Goal: Information Seeking & Learning: Learn about a topic

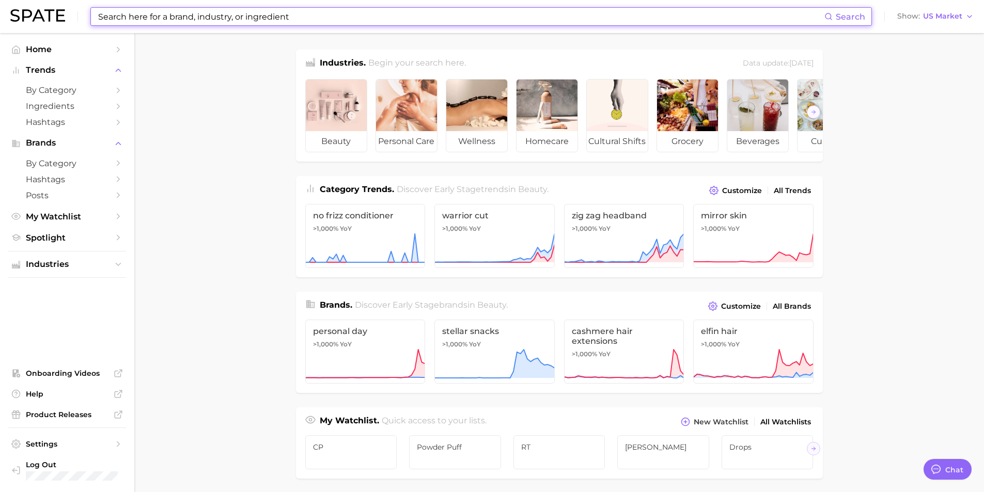
click at [228, 17] on input at bounding box center [460, 17] width 727 height 18
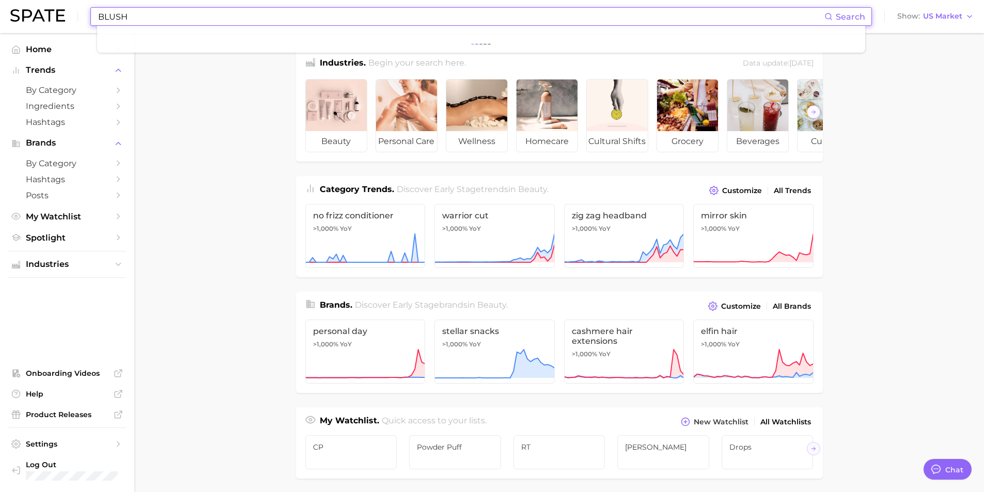
type input "BLUSH"
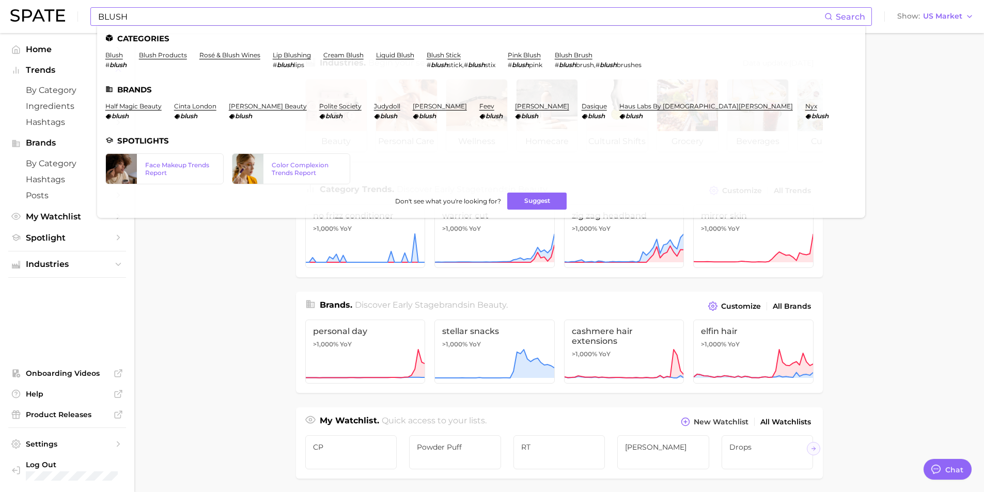
click at [109, 64] on em "blush" at bounding box center [117, 65] width 17 height 8
click at [115, 55] on link "blush" at bounding box center [114, 55] width 18 height 8
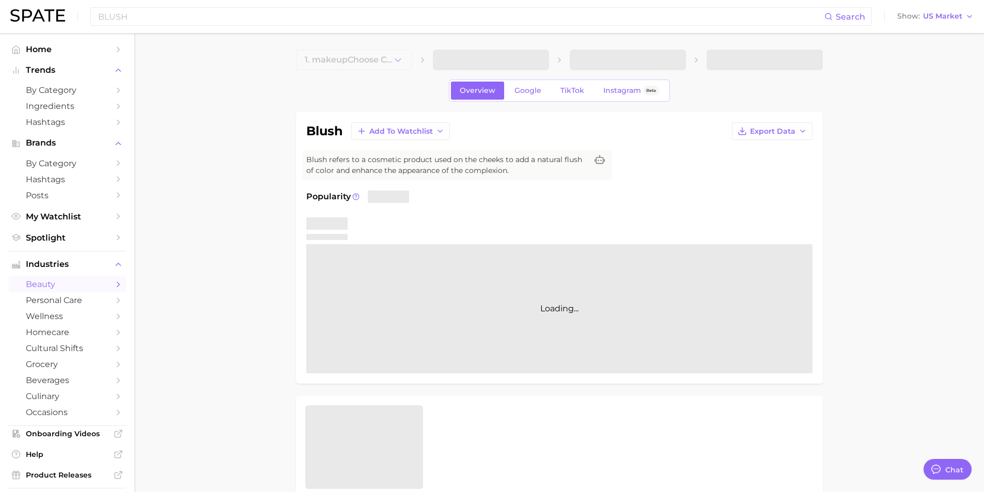
type textarea "x"
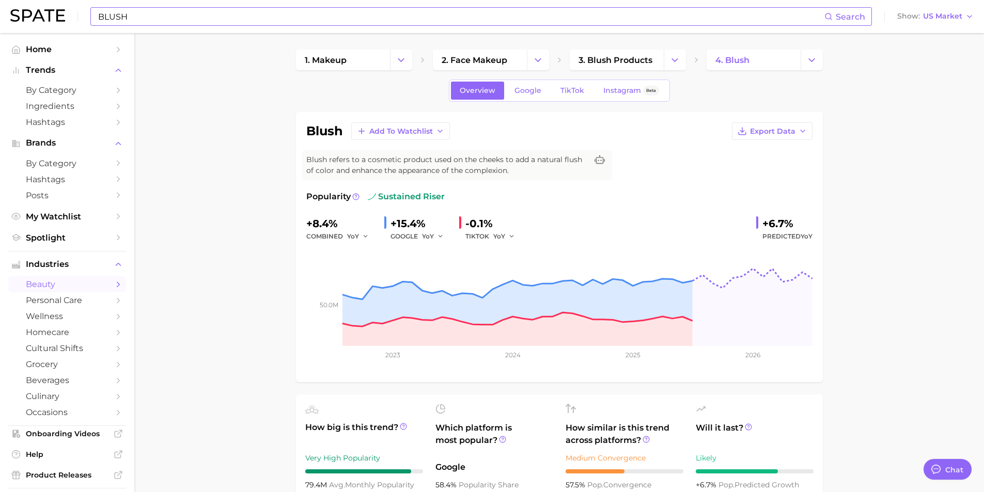
click at [283, 12] on input "BLUSH" at bounding box center [460, 17] width 727 height 18
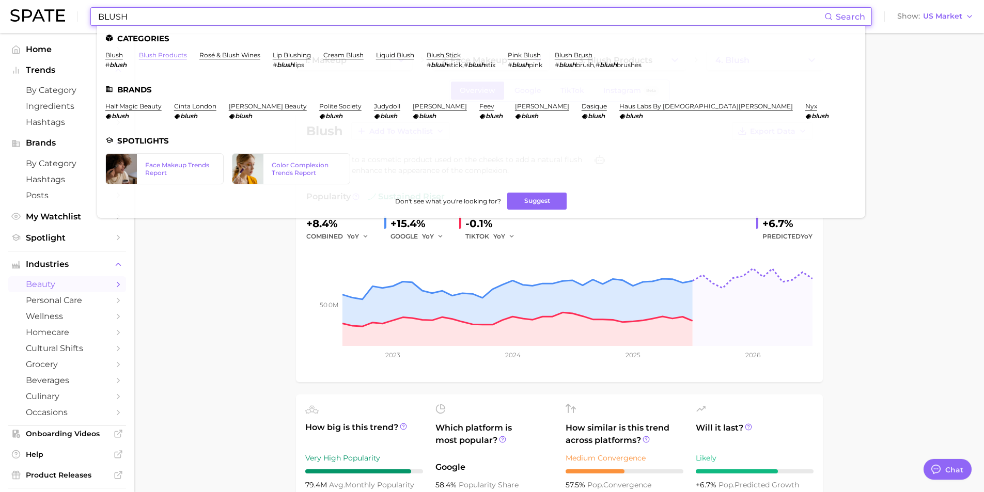
click at [160, 58] on link "blush products" at bounding box center [163, 55] width 48 height 8
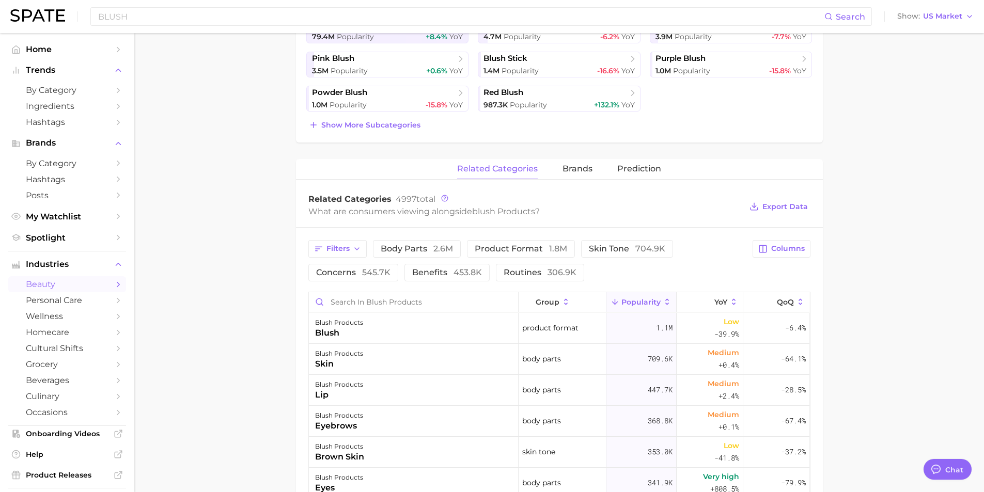
scroll to position [310, 0]
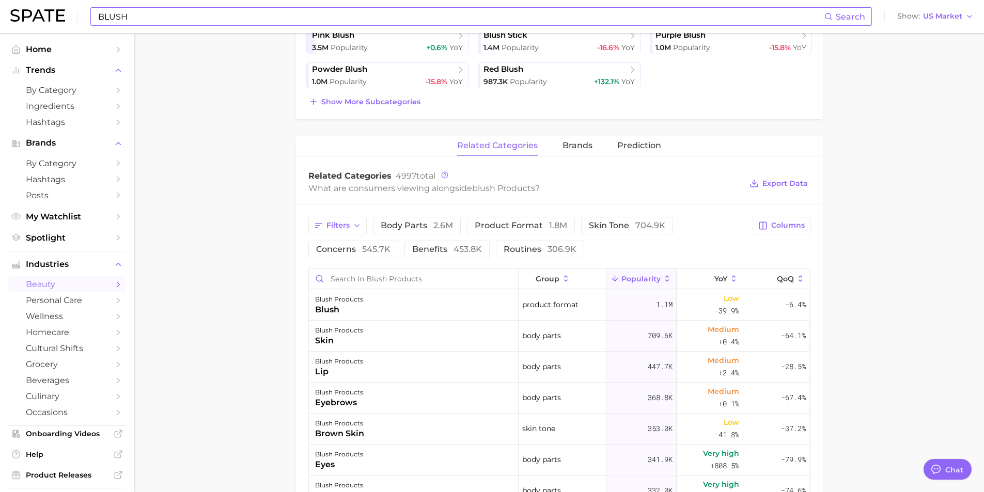
click at [334, 7] on div "BLUSH Search" at bounding box center [480, 16] width 781 height 19
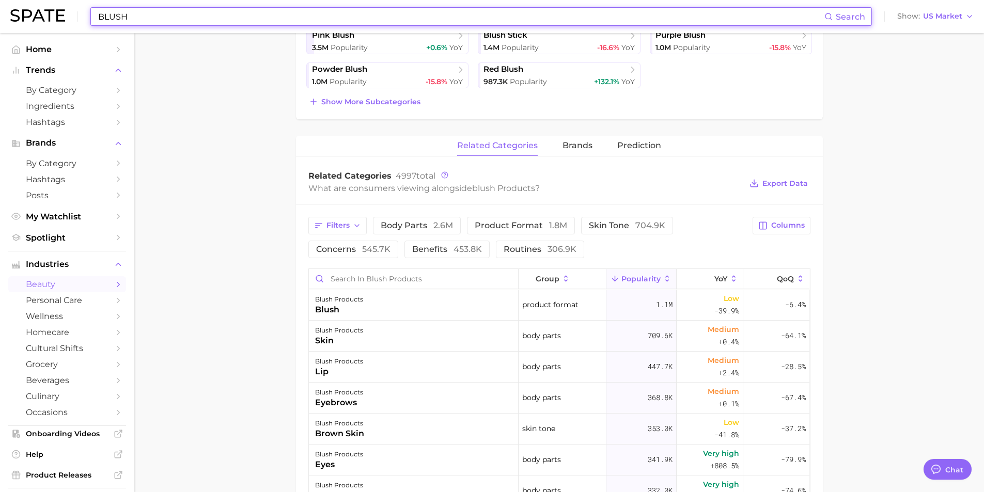
click at [326, 16] on input "BLUSH" at bounding box center [460, 17] width 727 height 18
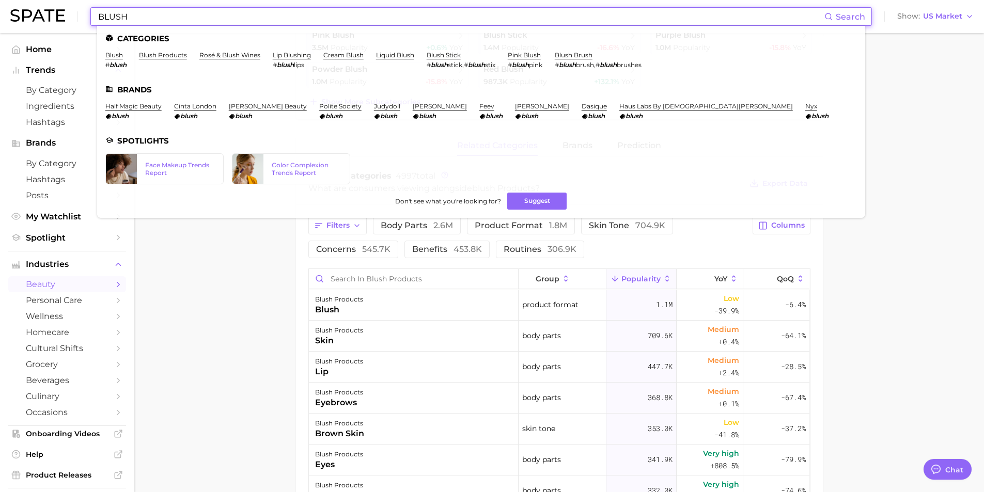
click at [326, 16] on input "BLUSH" at bounding box center [460, 17] width 727 height 18
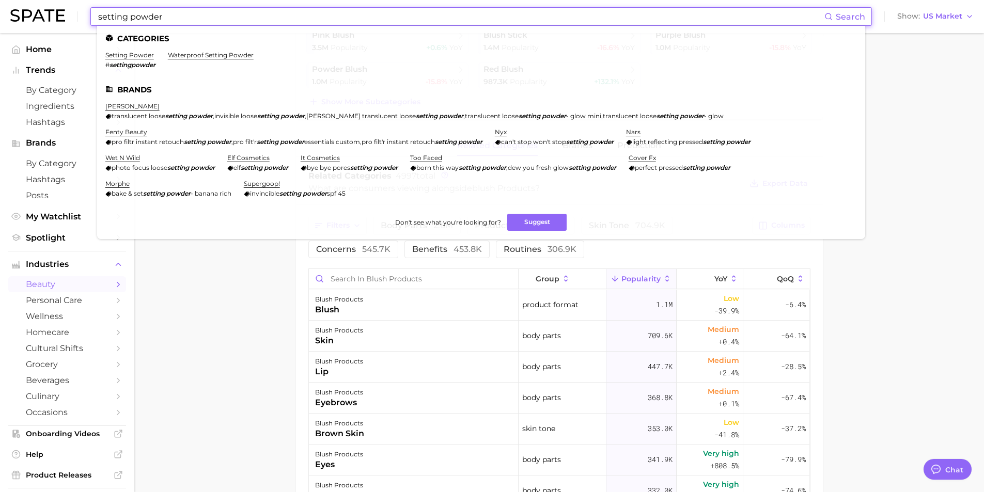
type input "setting powder"
click at [138, 59] on li "setting powder # settingpowder" at bounding box center [130, 60] width 50 height 18
click at [139, 55] on link "setting powder" at bounding box center [129, 55] width 49 height 8
